Goal: Learn about a topic

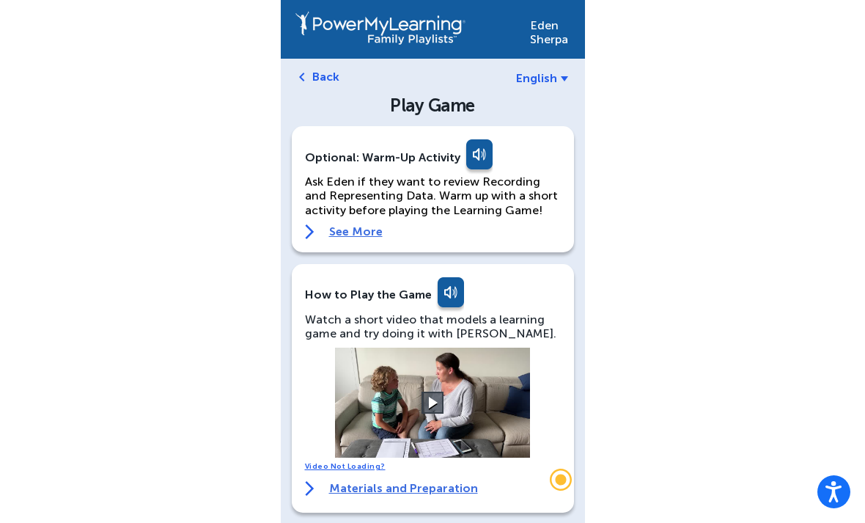
click at [436, 411] on button at bounding box center [432, 402] width 22 height 22
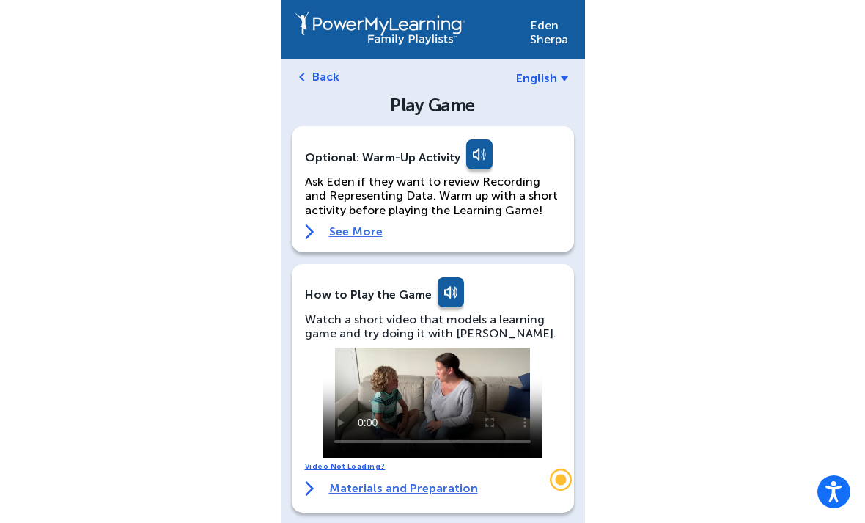
click at [440, 402] on video at bounding box center [432, 402] width 220 height 110
click at [438, 394] on video at bounding box center [432, 402] width 220 height 110
click at [489, 372] on video at bounding box center [432, 402] width 220 height 110
click at [478, 372] on video at bounding box center [432, 402] width 220 height 110
click at [357, 353] on video at bounding box center [432, 402] width 220 height 110
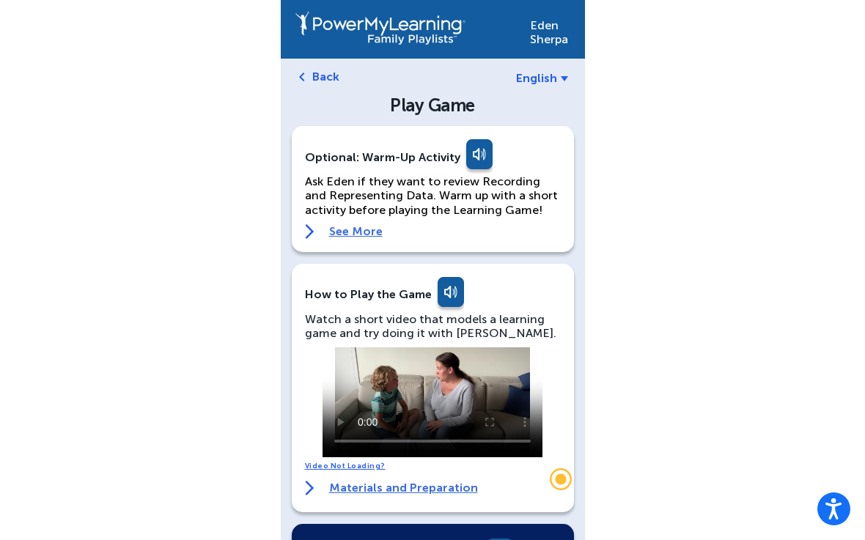
click at [333, 370] on video at bounding box center [432, 402] width 220 height 110
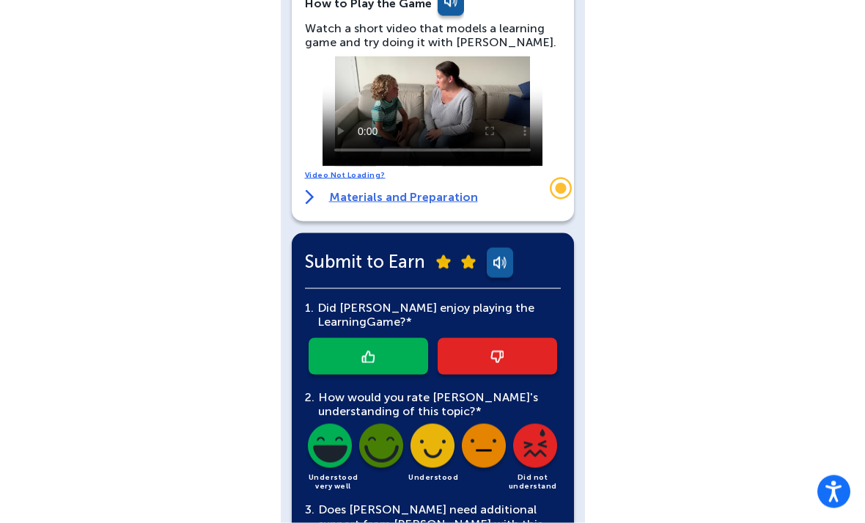
scroll to position [292, 0]
click at [416, 105] on video at bounding box center [432, 111] width 220 height 110
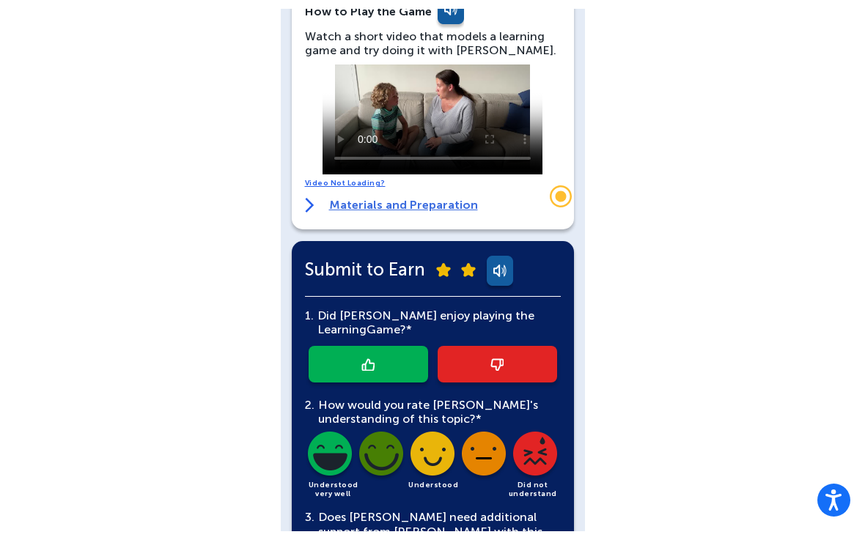
scroll to position [274, 0]
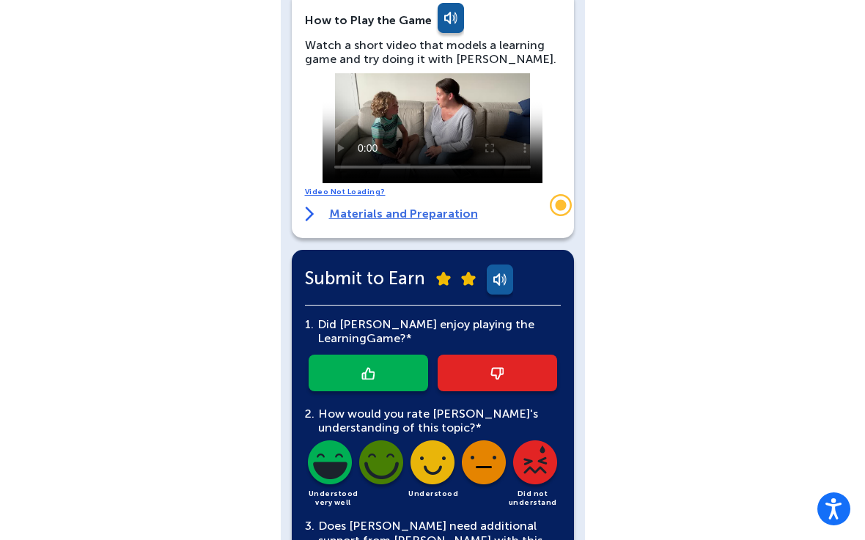
click at [324, 75] on video at bounding box center [432, 128] width 220 height 110
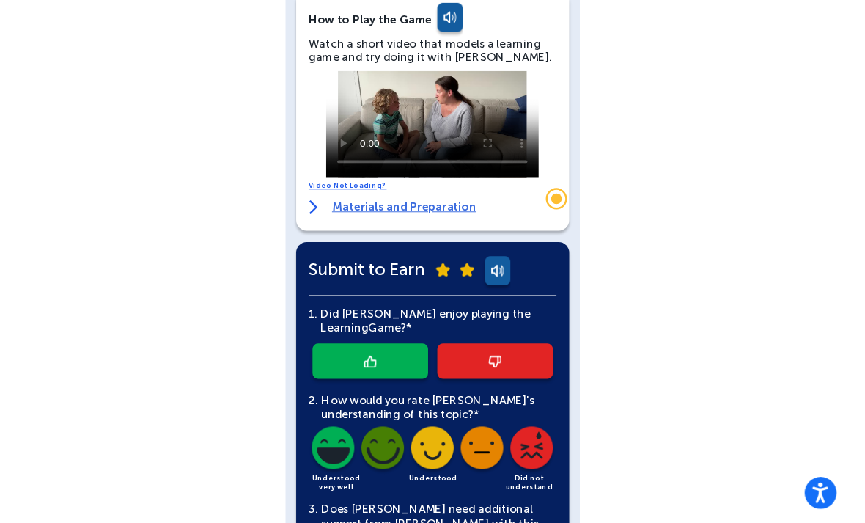
scroll to position [292, 0]
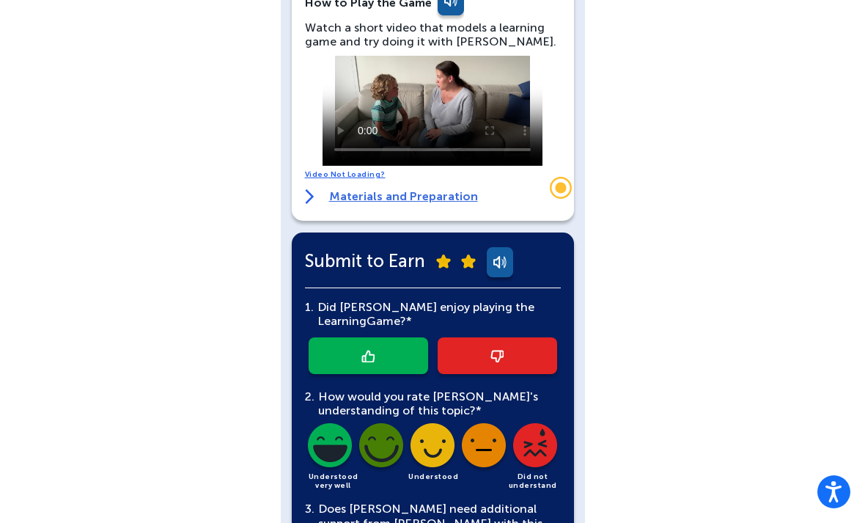
click at [407, 360] on link at bounding box center [368, 355] width 119 height 37
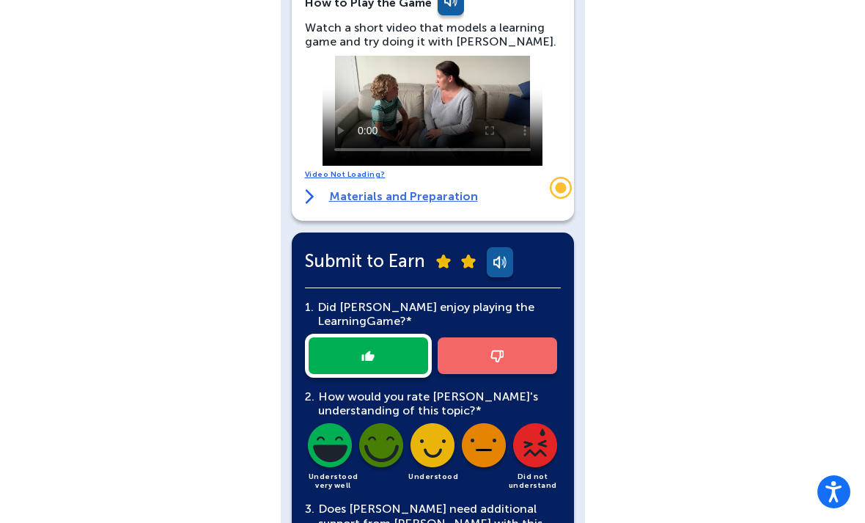
click at [389, 364] on div at bounding box center [433, 355] width 256 height 44
click at [399, 345] on div at bounding box center [433, 355] width 256 height 44
click at [490, 262] on link at bounding box center [498, 264] width 29 height 35
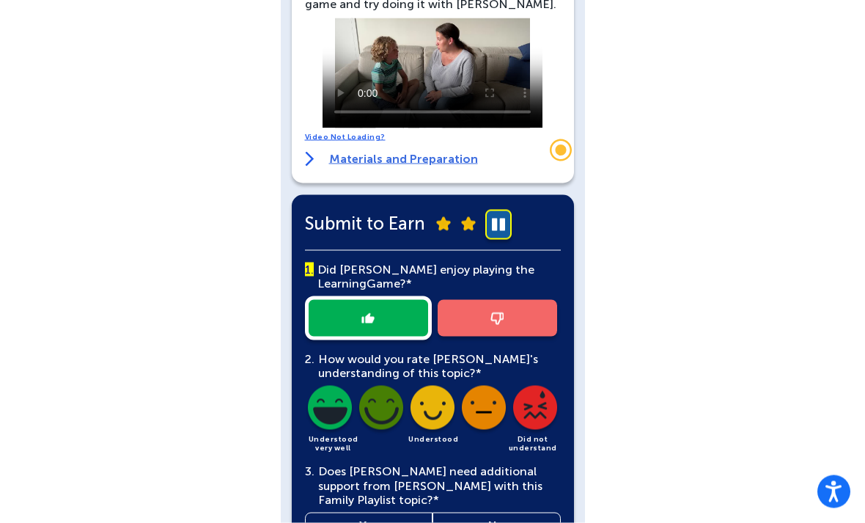
scroll to position [331, 0]
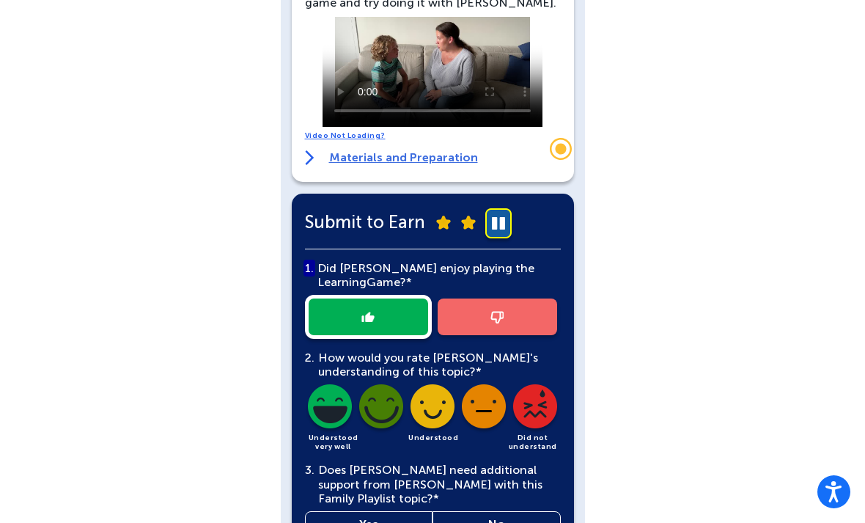
click at [508, 219] on link at bounding box center [498, 225] width 29 height 35
click at [399, 320] on div at bounding box center [433, 317] width 256 height 44
click at [391, 307] on div at bounding box center [433, 317] width 256 height 44
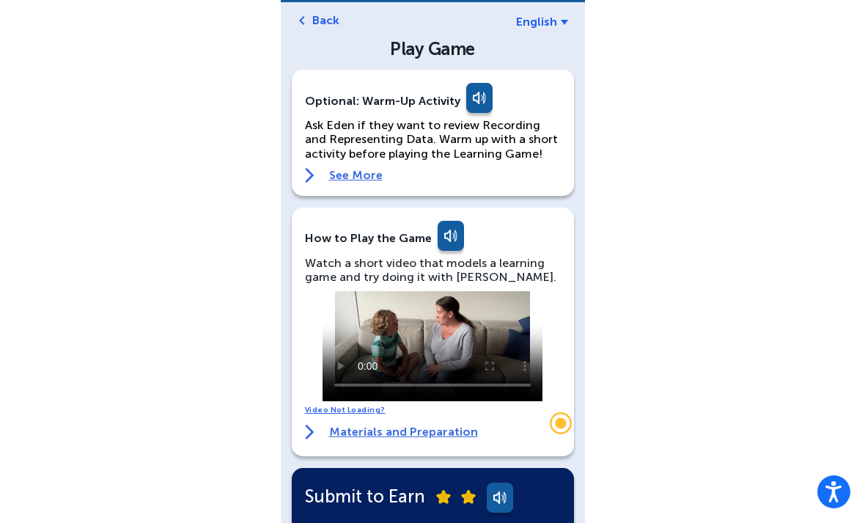
scroll to position [0, 0]
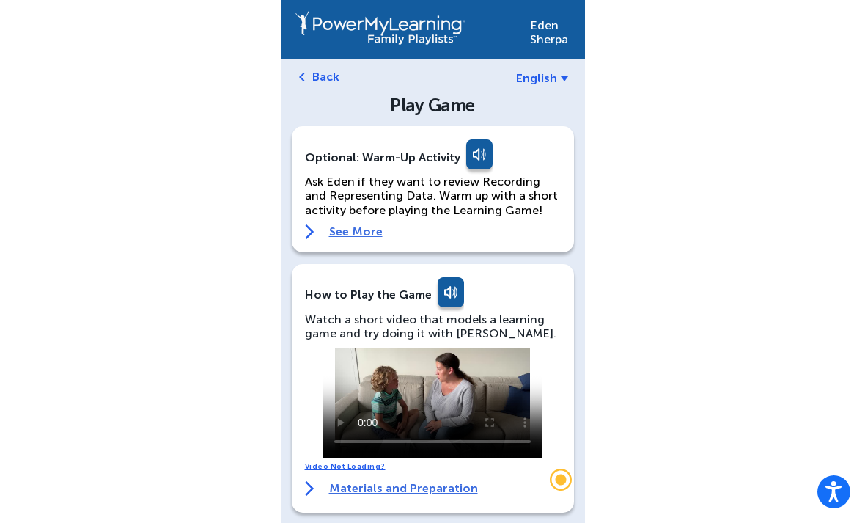
click at [469, 165] on link at bounding box center [477, 156] width 29 height 35
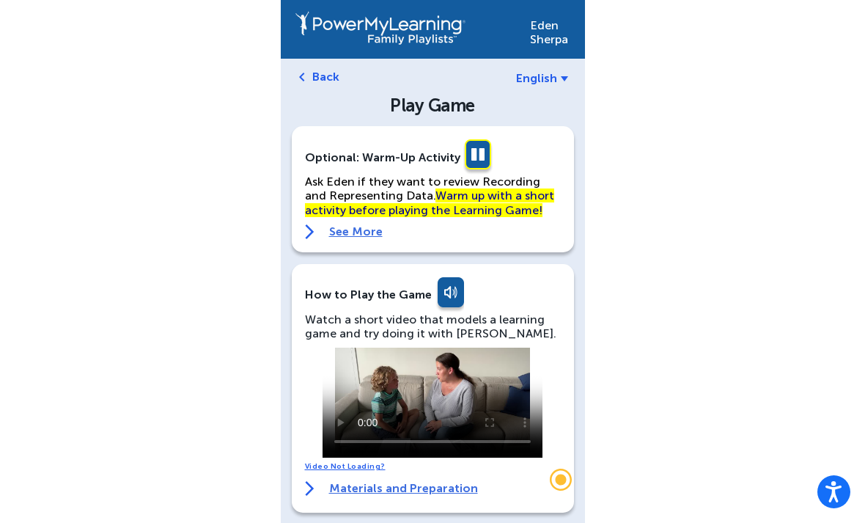
click at [479, 150] on link at bounding box center [477, 156] width 29 height 35
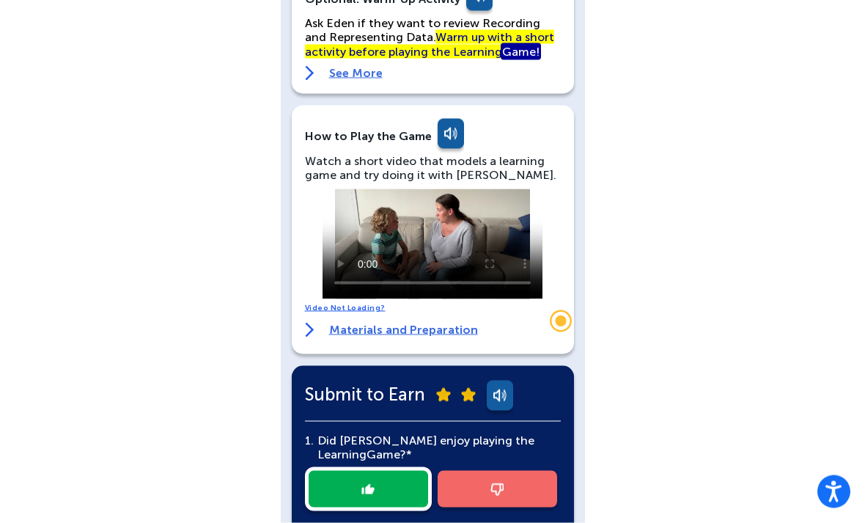
scroll to position [144, 0]
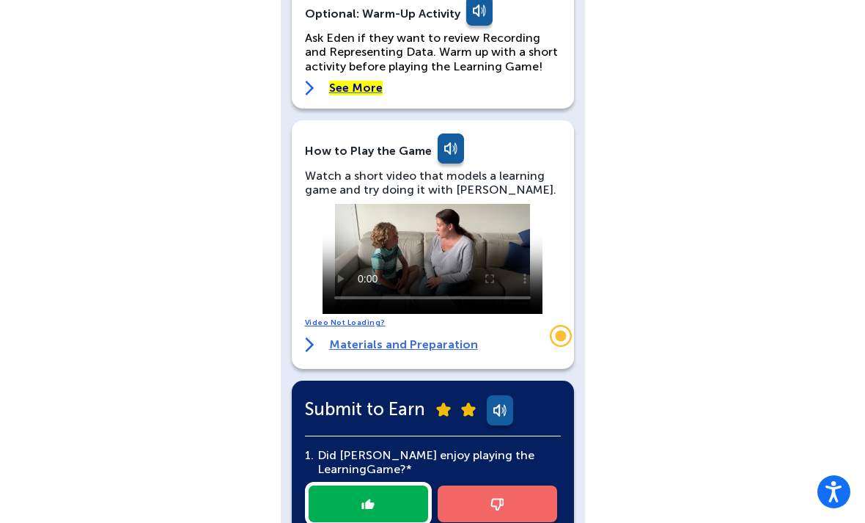
click at [450, 247] on video at bounding box center [432, 259] width 220 height 110
click at [359, 217] on video at bounding box center [432, 259] width 220 height 110
click at [520, 205] on video at bounding box center [432, 259] width 220 height 110
click at [540, 213] on video at bounding box center [432, 259] width 220 height 110
click at [537, 215] on video at bounding box center [432, 259] width 220 height 110
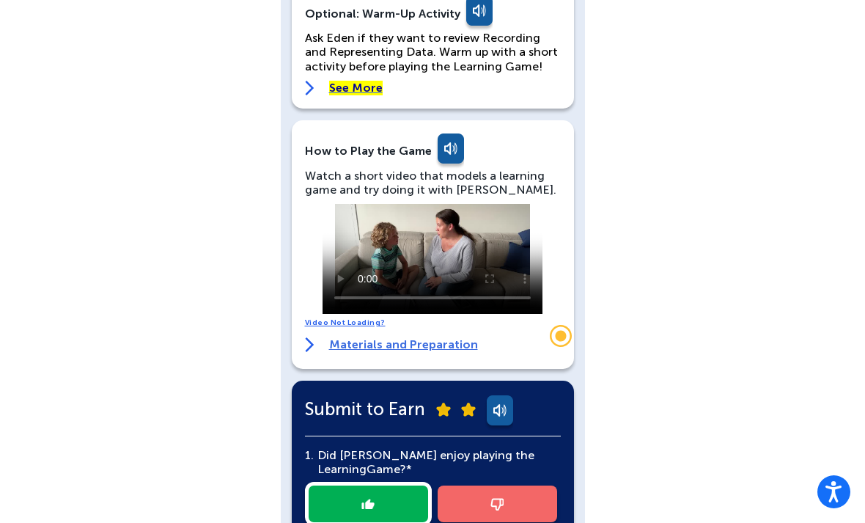
click at [541, 207] on video at bounding box center [432, 259] width 220 height 110
click at [534, 213] on video at bounding box center [432, 259] width 220 height 110
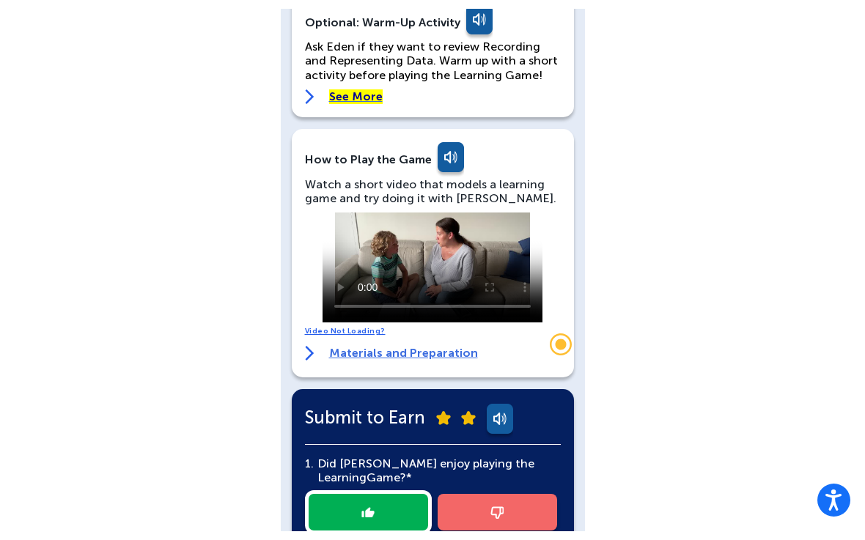
scroll to position [126, 0]
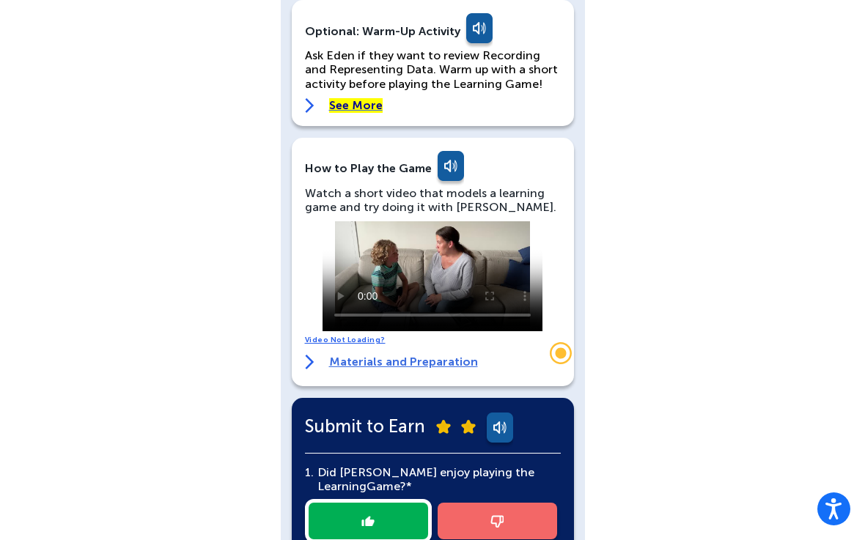
click at [332, 226] on video at bounding box center [432, 276] width 220 height 110
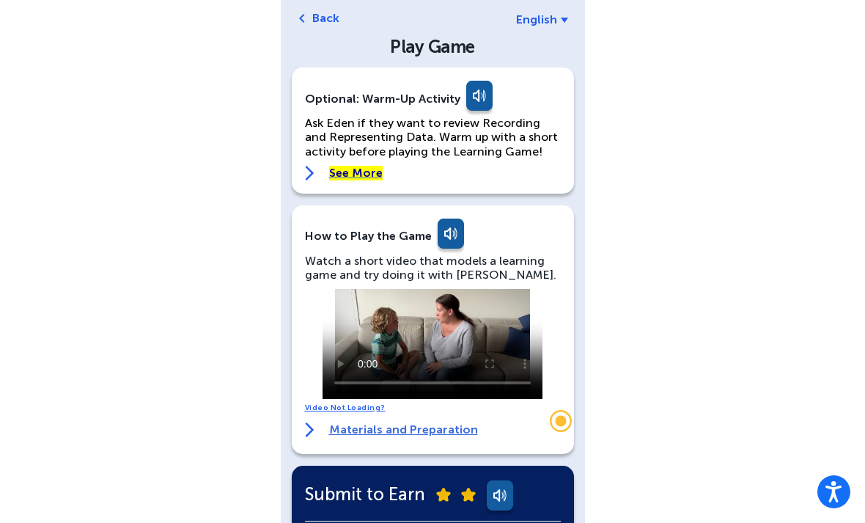
scroll to position [0, 0]
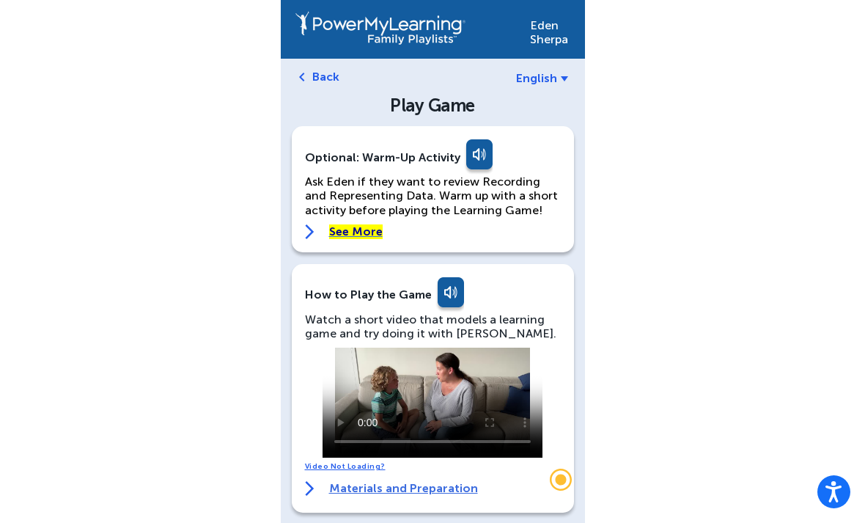
click at [479, 161] on link at bounding box center [477, 156] width 29 height 35
click at [474, 162] on link at bounding box center [477, 156] width 29 height 35
click at [488, 151] on link at bounding box center [477, 156] width 29 height 35
click at [326, 236] on link "See More" at bounding box center [433, 231] width 256 height 15
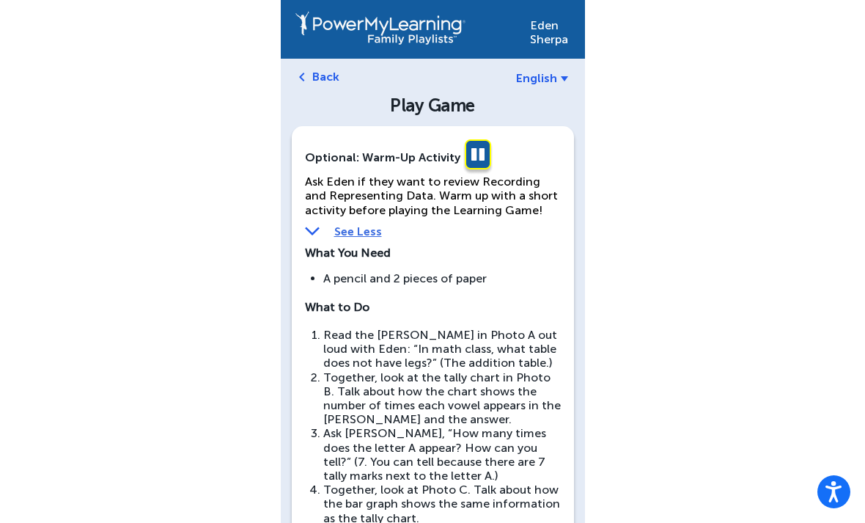
click at [361, 231] on link "See Less" at bounding box center [433, 231] width 256 height 14
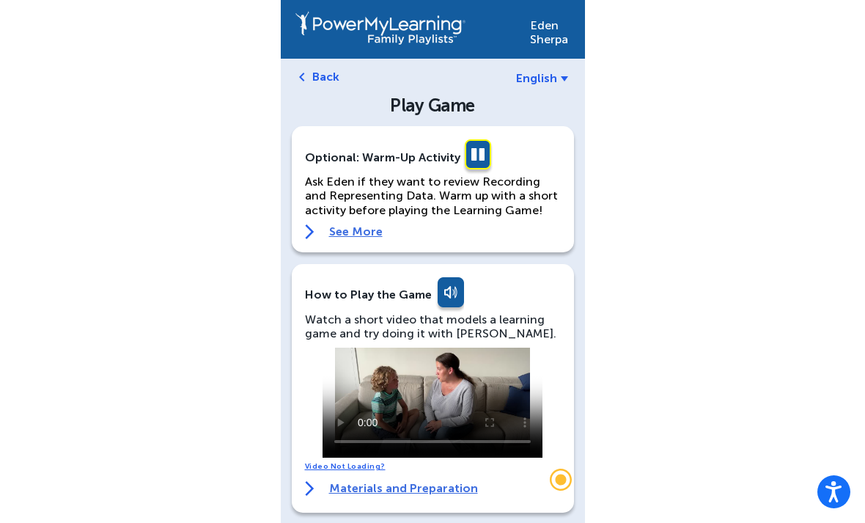
click at [480, 150] on link at bounding box center [477, 156] width 29 height 35
click at [501, 408] on video at bounding box center [432, 402] width 220 height 110
click at [368, 401] on video at bounding box center [432, 402] width 220 height 110
click at [438, 409] on video at bounding box center [432, 402] width 220 height 110
click at [371, 358] on video at bounding box center [432, 402] width 220 height 110
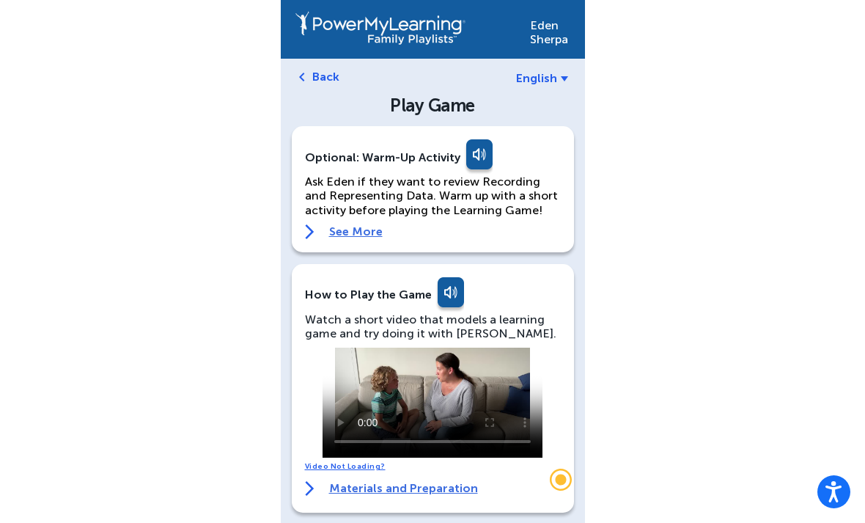
click at [363, 367] on video at bounding box center [432, 402] width 220 height 110
click at [358, 353] on video at bounding box center [432, 402] width 220 height 110
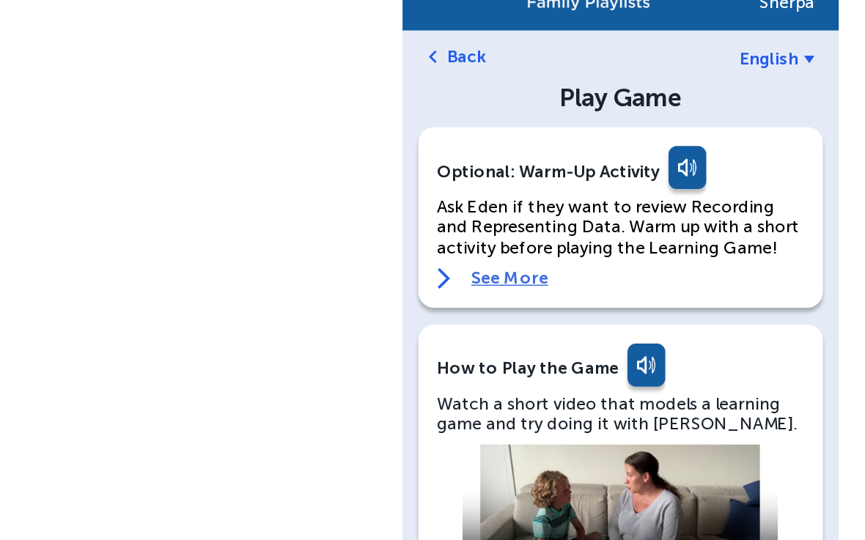
click at [323, 347] on video at bounding box center [432, 402] width 220 height 110
